Goal: Information Seeking & Learning: Learn about a topic

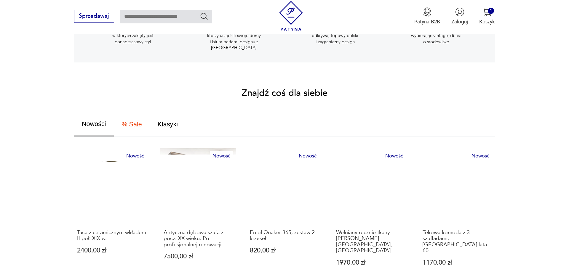
scroll to position [423, 0]
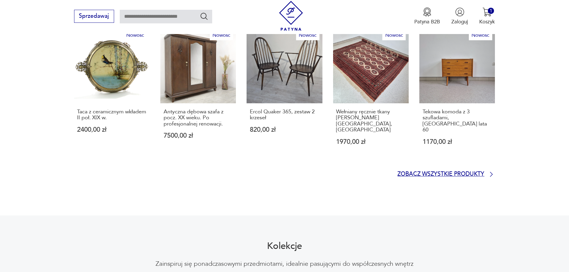
click at [456, 172] on p "Zobacz wszystkie produkty" at bounding box center [440, 174] width 87 height 5
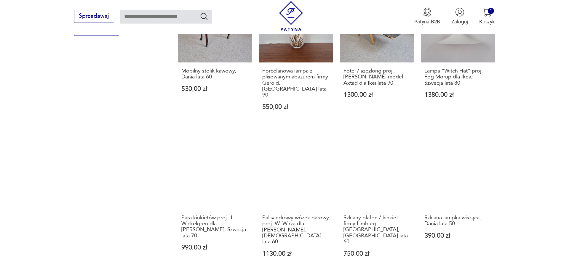
scroll to position [555, 0]
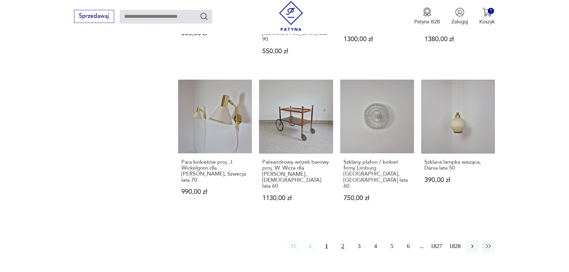
click at [342, 240] on button "2" at bounding box center [342, 246] width 13 height 13
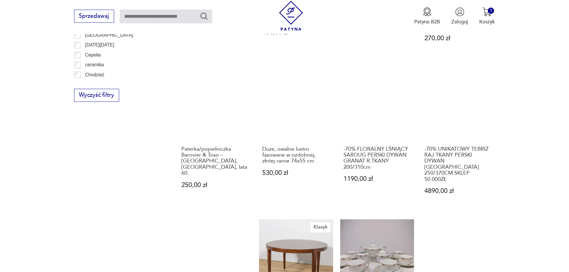
scroll to position [342, 0]
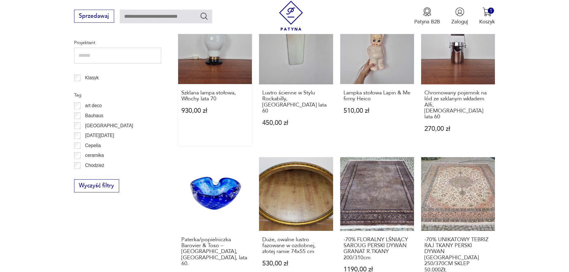
click at [220, 69] on link "Szklana lampa stołowa, [GEOGRAPHIC_DATA] lata 70 930,00 zł" at bounding box center [215, 78] width 74 height 136
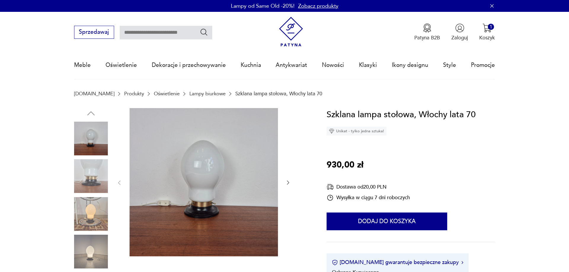
click at [287, 182] on icon "button" at bounding box center [288, 183] width 6 height 6
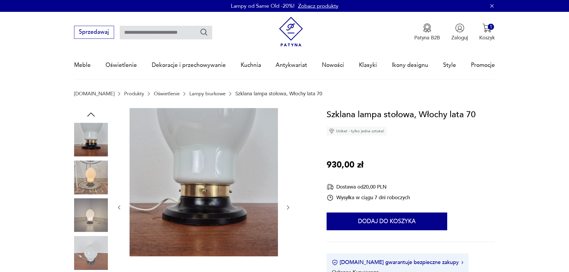
drag, startPoint x: 119, startPoint y: 211, endPoint x: 181, endPoint y: 216, distance: 62.8
click at [119, 211] on button "button" at bounding box center [119, 207] width 6 height 7
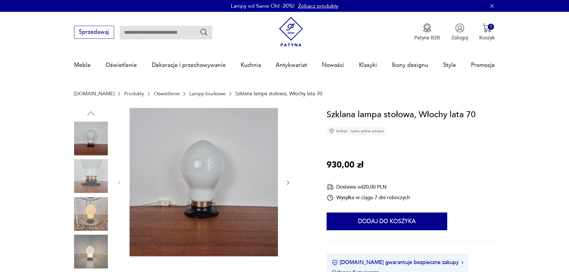
click at [91, 217] on img at bounding box center [91, 214] width 34 height 34
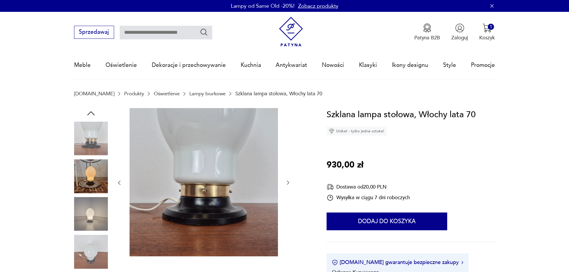
click at [92, 248] on img at bounding box center [91, 252] width 34 height 34
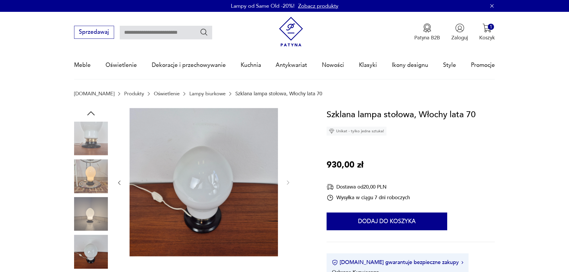
click at [85, 216] on img at bounding box center [91, 214] width 34 height 34
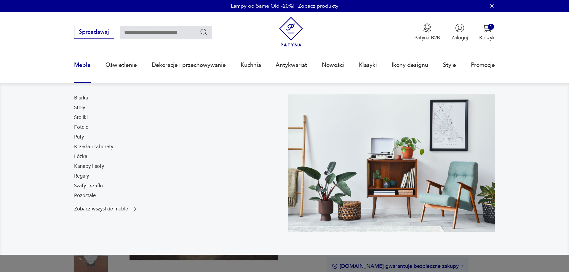
click at [87, 66] on link "Meble" at bounding box center [82, 65] width 17 height 27
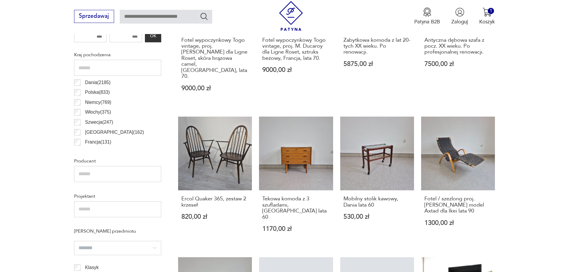
scroll to position [351, 0]
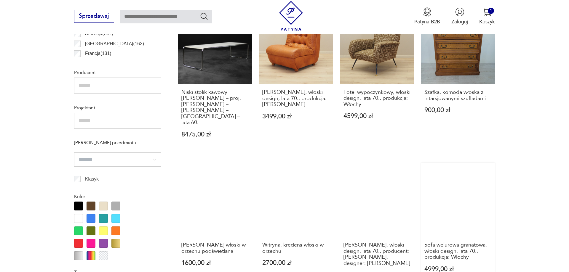
scroll to position [590, 0]
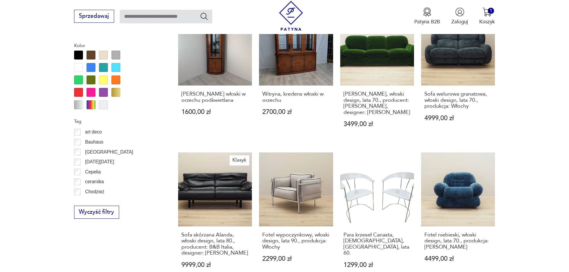
click at [509, 144] on section "Filtruj produkty Cena MIN MAX OK Promocja Datowanie OK Kraj pochodzenia Dania (…" at bounding box center [284, 25] width 569 height 658
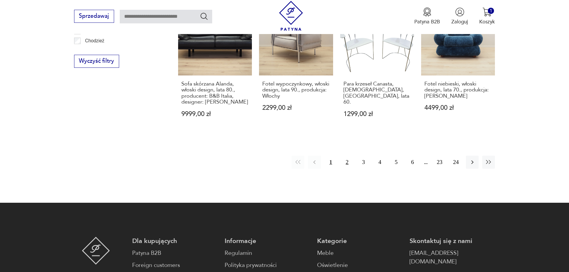
click at [348, 156] on button "2" at bounding box center [347, 162] width 13 height 13
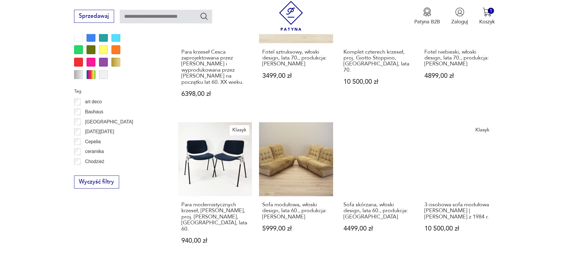
scroll to position [742, 0]
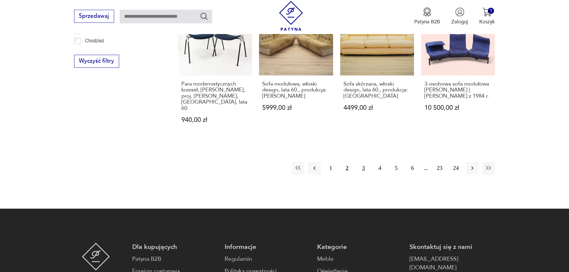
click at [365, 162] on button "3" at bounding box center [363, 168] width 13 height 13
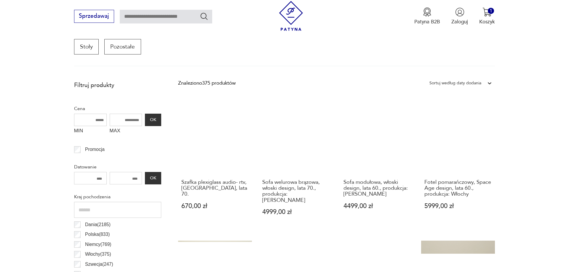
scroll to position [201, 0]
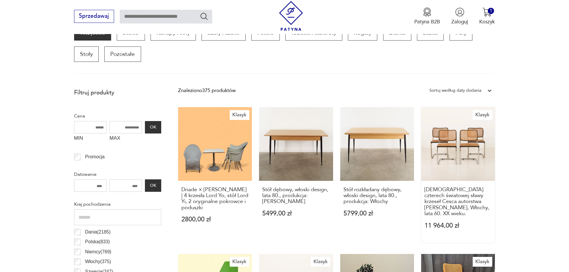
click at [465, 146] on link "Klasyk Zestaw czterech światowej sławy krzeseł Cesca autorstwa [PERSON_NAME], W…" at bounding box center [458, 175] width 74 height 136
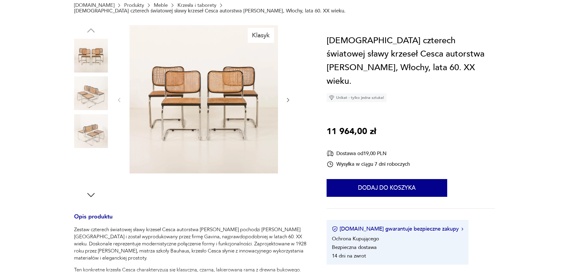
scroll to position [4, 0]
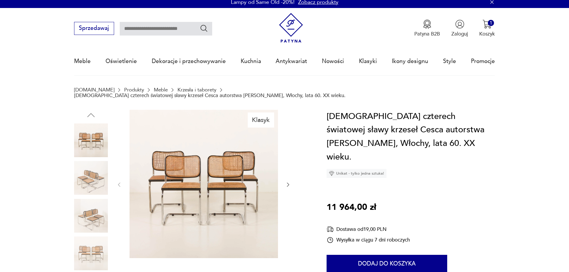
click at [285, 182] on icon "button" at bounding box center [288, 185] width 6 height 6
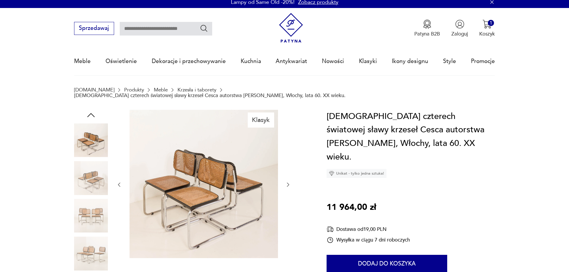
click at [285, 182] on icon "button" at bounding box center [288, 185] width 6 height 6
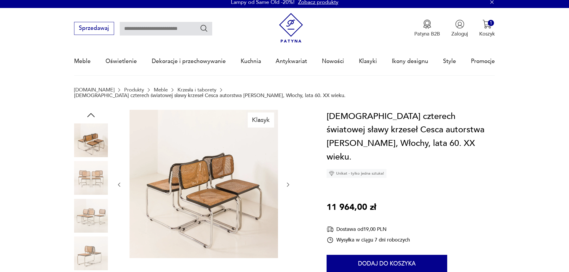
click at [285, 182] on icon "button" at bounding box center [288, 185] width 6 height 6
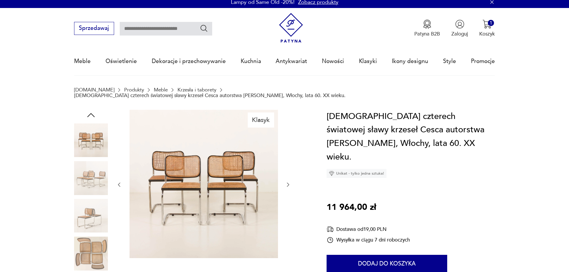
click at [285, 182] on icon "button" at bounding box center [288, 185] width 6 height 6
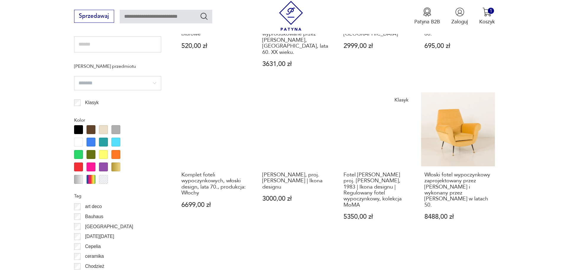
scroll to position [637, 0]
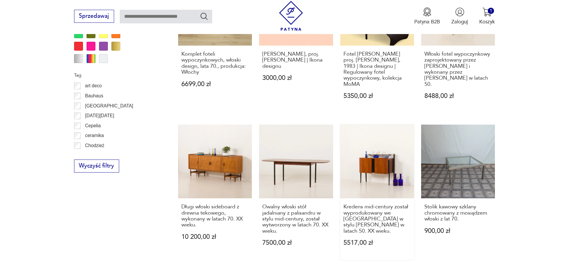
click at [369, 153] on link "Kredens mid-century został wyprodukowany we [GEOGRAPHIC_DATA] w stylu [PERSON_N…" at bounding box center [377, 193] width 74 height 136
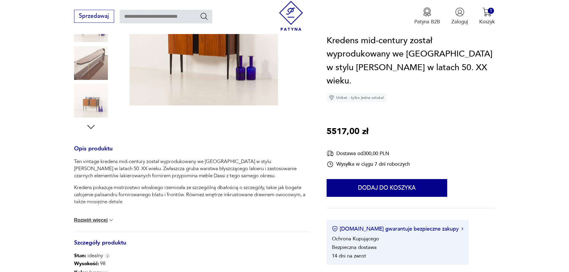
scroll to position [272, 0]
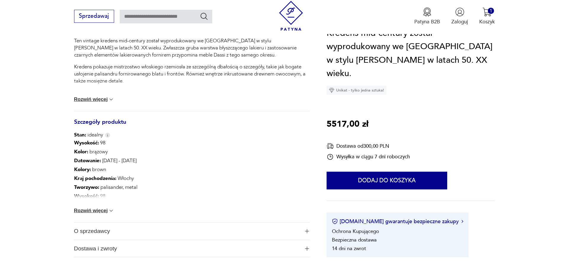
click at [102, 210] on button "Rozwiń więcej" at bounding box center [94, 211] width 40 height 6
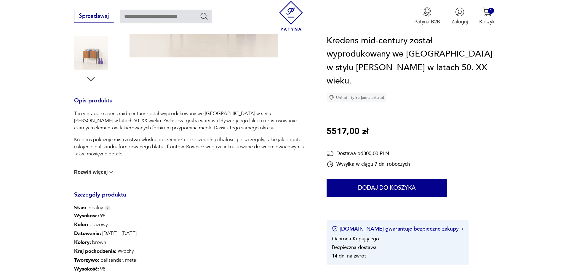
scroll to position [60, 0]
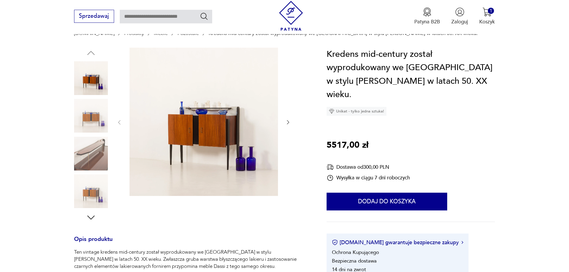
click at [98, 76] on img at bounding box center [91, 78] width 34 height 34
click at [237, 130] on img at bounding box center [204, 122] width 149 height 149
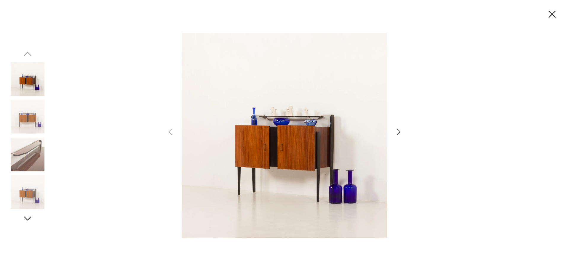
click at [401, 131] on icon "button" at bounding box center [399, 132] width 9 height 9
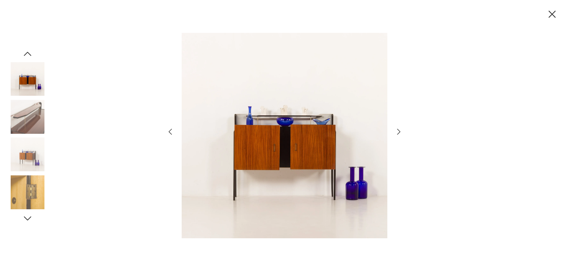
click at [401, 131] on icon "button" at bounding box center [399, 132] width 9 height 9
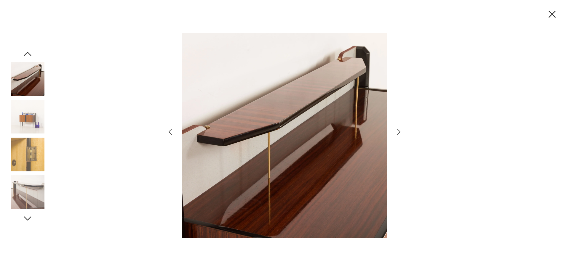
click at [401, 131] on icon "button" at bounding box center [399, 132] width 9 height 9
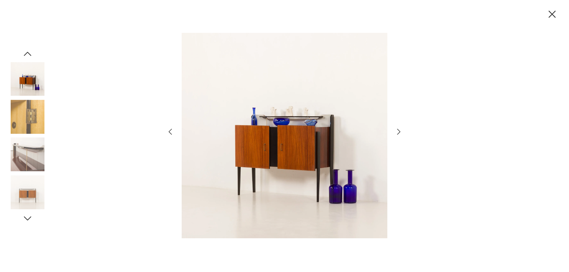
click at [401, 131] on icon "button" at bounding box center [399, 132] width 9 height 9
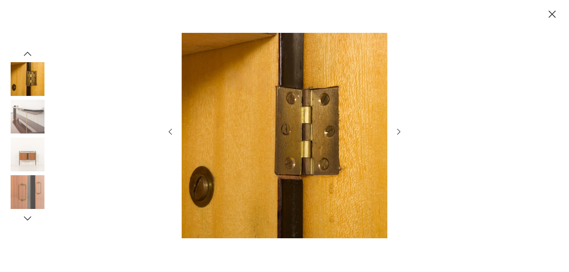
click at [401, 131] on icon "button" at bounding box center [399, 132] width 9 height 9
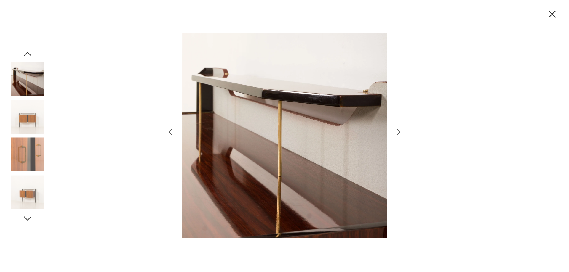
click at [401, 131] on icon "button" at bounding box center [399, 132] width 9 height 9
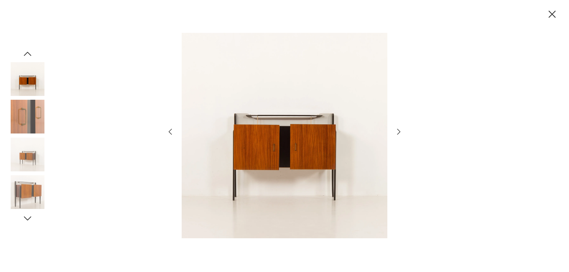
click at [551, 17] on icon "button" at bounding box center [552, 14] width 12 height 12
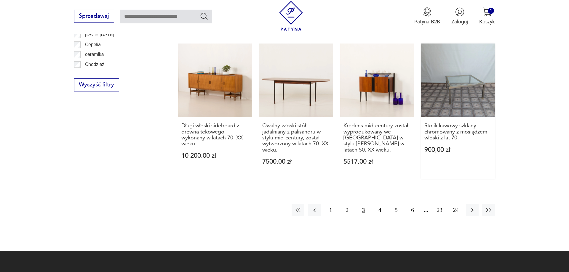
scroll to position [724, 0]
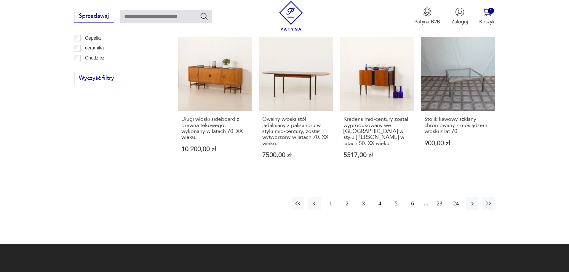
click at [378, 197] on button "4" at bounding box center [379, 203] width 13 height 13
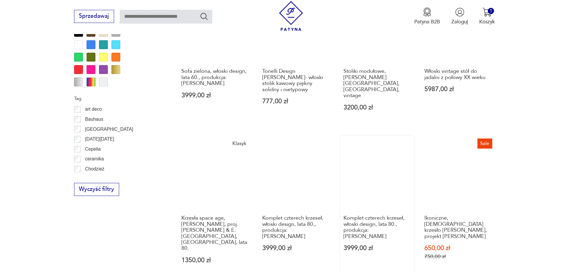
scroll to position [651, 0]
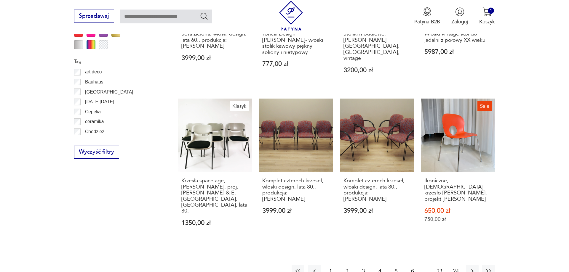
click at [396, 265] on button "5" at bounding box center [396, 271] width 13 height 13
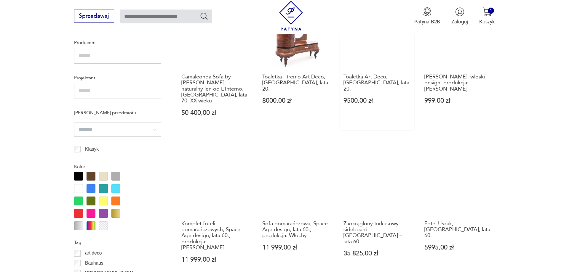
scroll to position [651, 0]
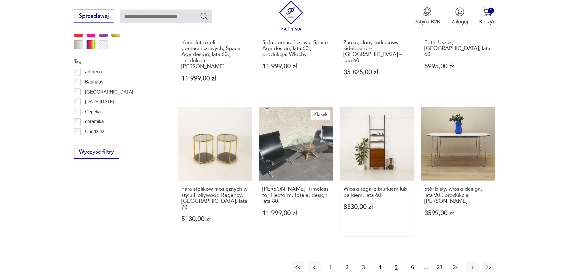
click at [381, 130] on link "Włoski regał z biurkiem lub barkiem, lata 60. 8330,00 zł" at bounding box center [377, 172] width 74 height 130
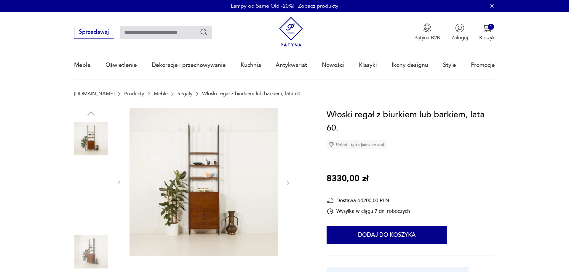
click at [99, 175] on img at bounding box center [91, 176] width 34 height 34
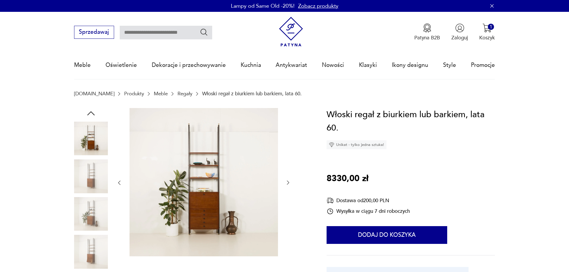
click at [83, 256] on img at bounding box center [91, 252] width 34 height 34
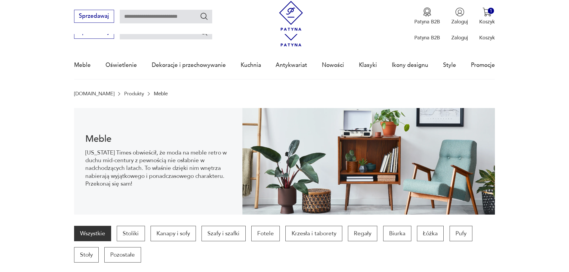
scroll to position [646, 0]
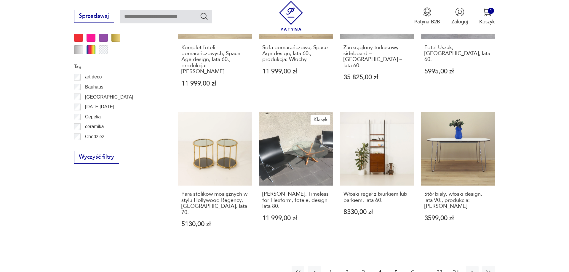
click at [412, 266] on button "6" at bounding box center [412, 272] width 13 height 13
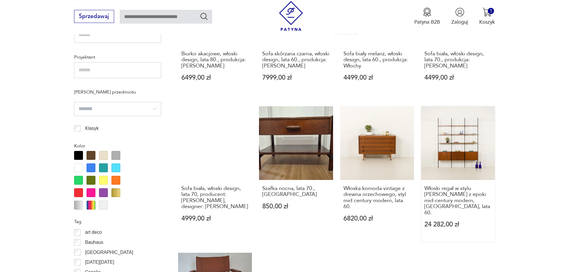
scroll to position [515, 0]
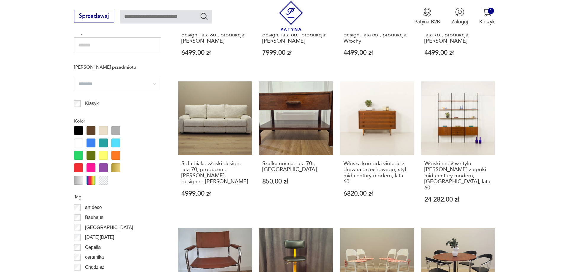
drag, startPoint x: 368, startPoint y: 101, endPoint x: 376, endPoint y: 109, distance: 10.7
click at [368, 102] on link "Włoska komoda vintage z drewna orzechowego, styl mid century modern, lata 60. 6…" at bounding box center [377, 150] width 74 height 136
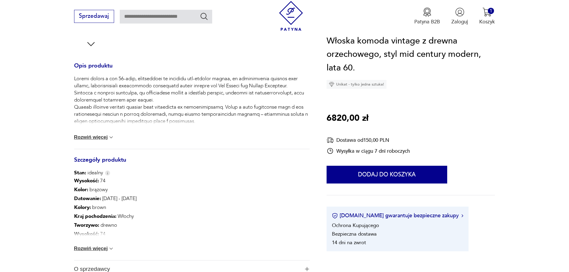
scroll to position [272, 0]
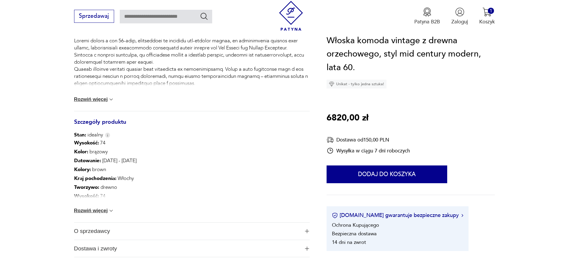
click at [87, 213] on button "Rozwiń więcej" at bounding box center [94, 211] width 40 height 6
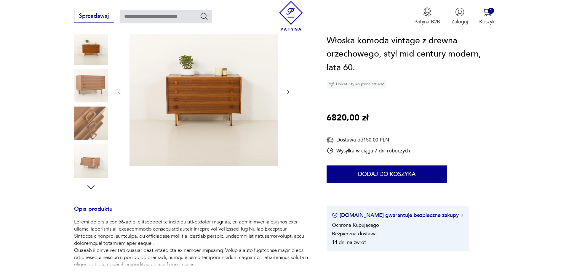
scroll to position [0, 0]
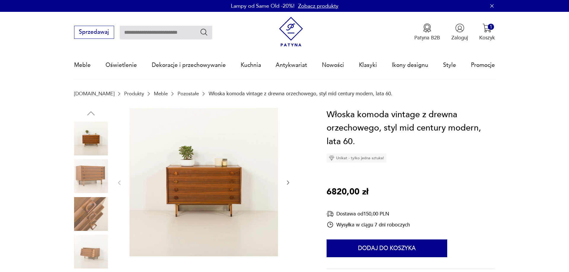
click at [94, 167] on img at bounding box center [91, 176] width 34 height 34
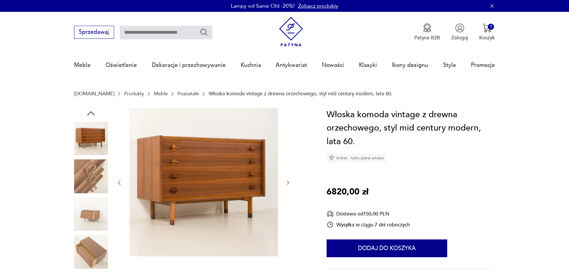
click at [87, 246] on img at bounding box center [91, 252] width 34 height 34
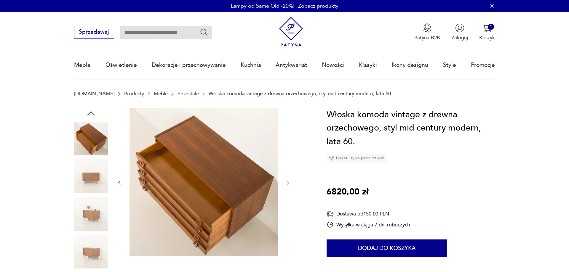
click at [82, 209] on img at bounding box center [91, 214] width 34 height 34
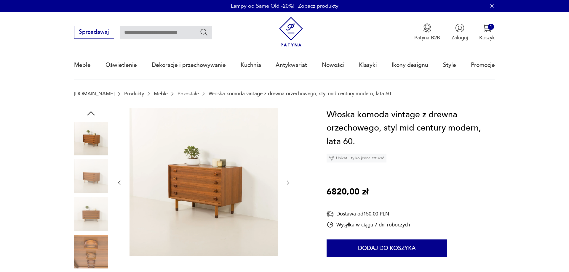
click at [91, 129] on img at bounding box center [91, 139] width 34 height 34
click at [86, 179] on img at bounding box center [91, 176] width 34 height 34
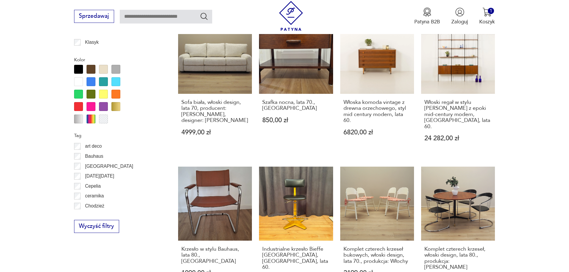
scroll to position [587, 0]
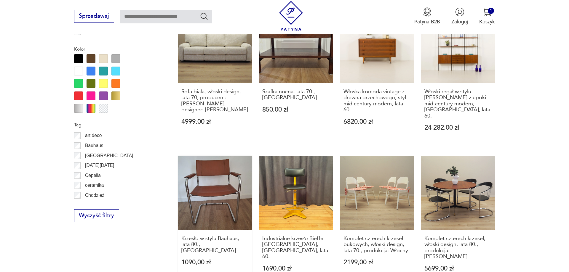
click at [231, 177] on link "Krzesło w stylu Bauhaus, lata 80., Włochy 1090,00 zł" at bounding box center [215, 221] width 74 height 130
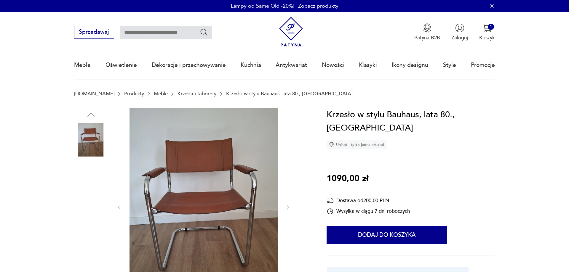
click at [90, 171] on img at bounding box center [91, 178] width 34 height 34
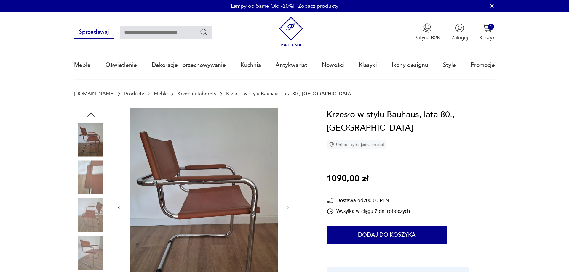
click at [88, 221] on img at bounding box center [91, 216] width 34 height 34
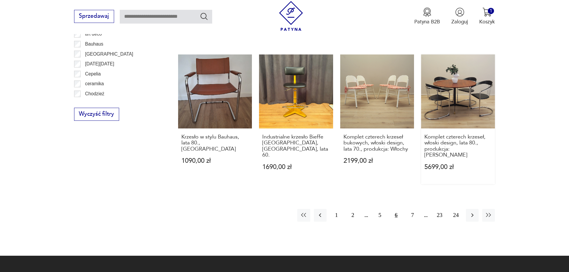
scroll to position [703, 0]
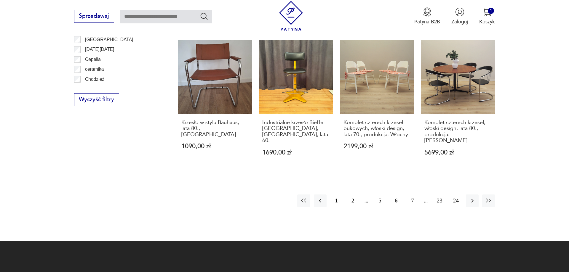
click at [411, 195] on button "7" at bounding box center [412, 201] width 13 height 13
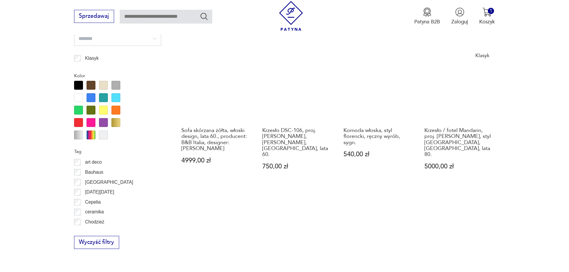
scroll to position [681, 0]
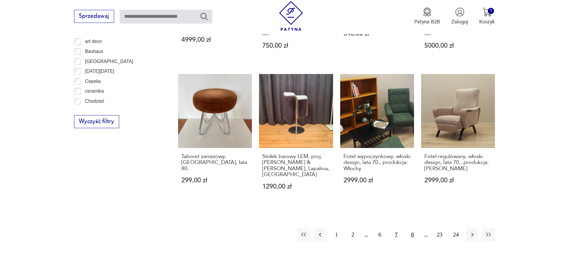
click at [411, 229] on button "8" at bounding box center [412, 235] width 13 height 13
